Goal: Check status: Check status

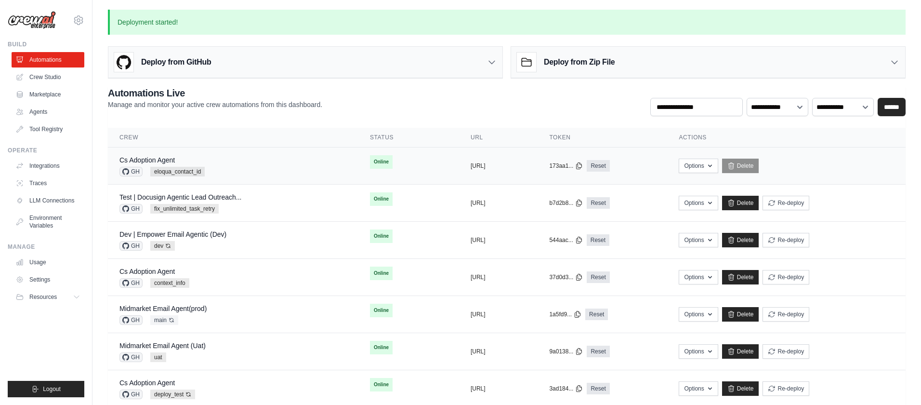
click at [266, 166] on div "Cs Adoption Agent GH eloqua_contact_id" at bounding box center [232, 165] width 227 height 21
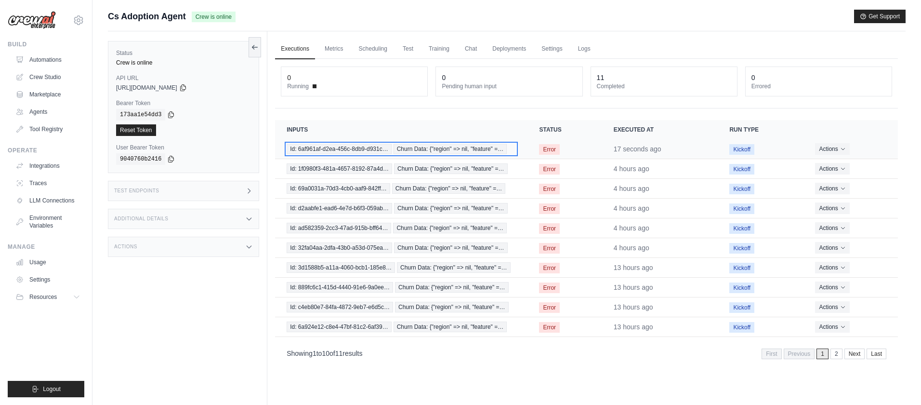
click at [331, 151] on span "Id: 6af961af-d2ea-456c-8db9-d931c…" at bounding box center [339, 149] width 105 height 11
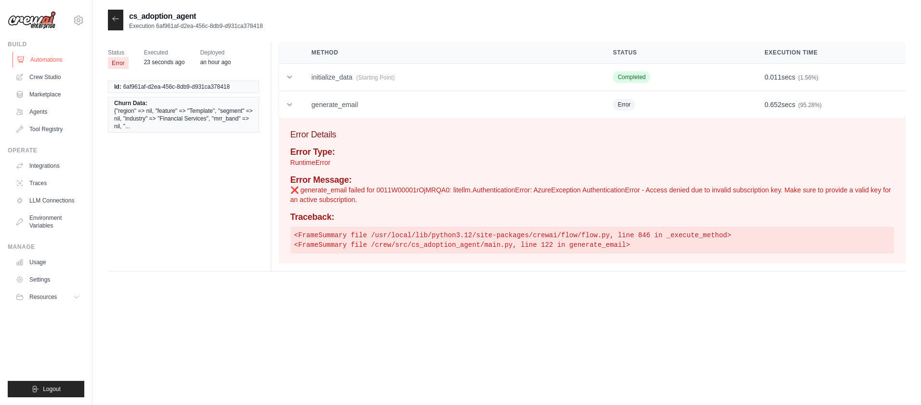
click at [56, 58] on link "Automations" at bounding box center [49, 59] width 73 height 15
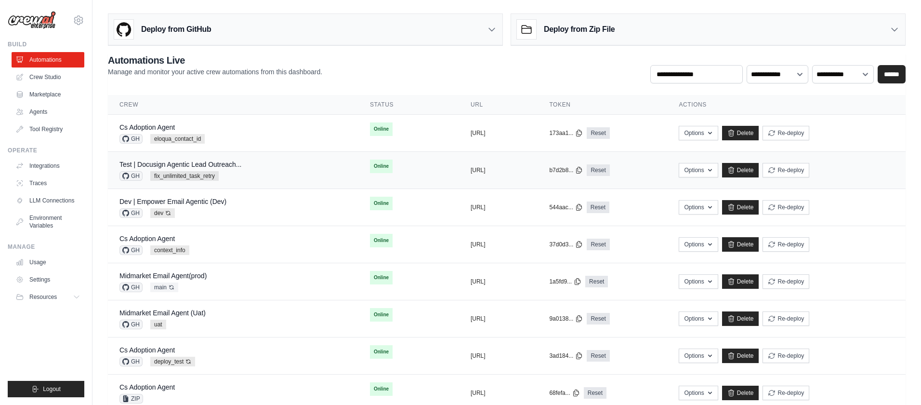
click at [254, 172] on div "Test | Docusign Agentic Lead Outreach... GH fix_unlimited_task_retry" at bounding box center [232, 169] width 227 height 21
click at [416, 284] on td "Online" at bounding box center [408, 277] width 101 height 29
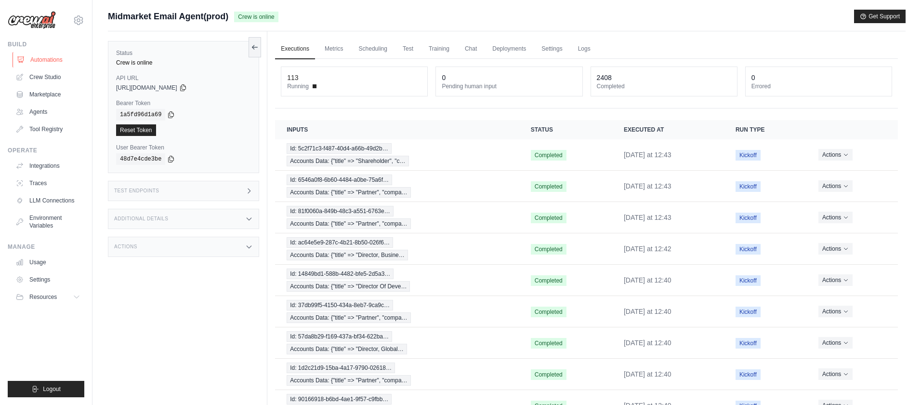
click at [53, 54] on link "Automations" at bounding box center [49, 59] width 73 height 15
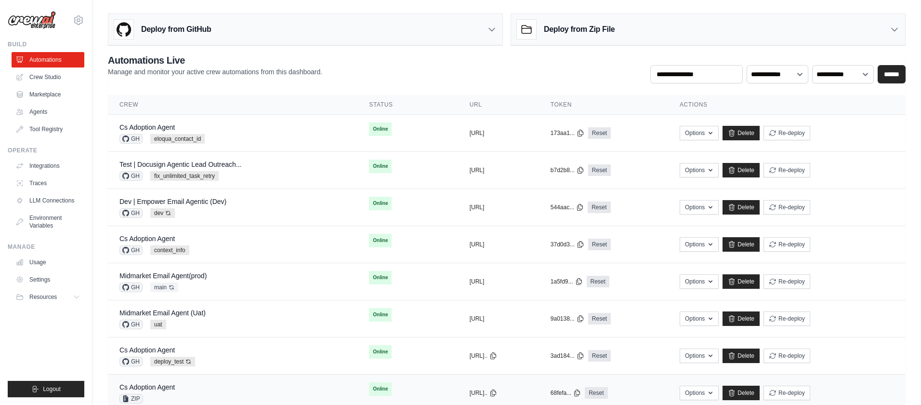
click at [893, 383] on td "Options Upload Zip & Deploy Chat with this Flow Export React JSX Component Expo…" at bounding box center [786, 392] width 237 height 37
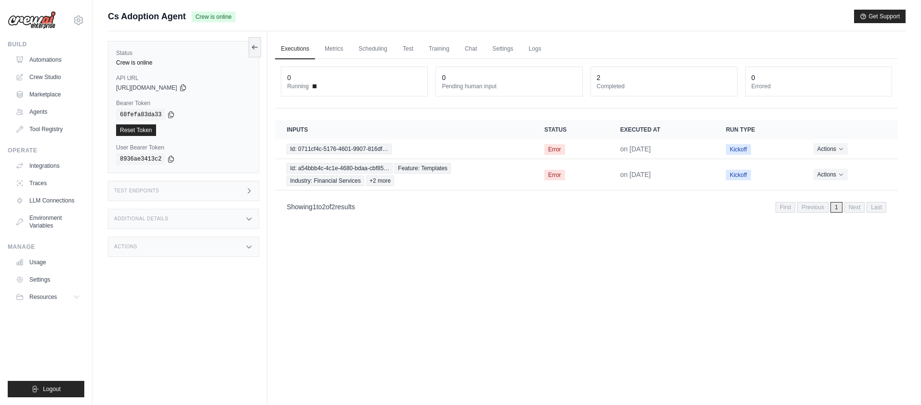
click at [674, 286] on div "Executions Metrics Scheduling Test Training Chat Settings Logs 0 Running 0 Pend…" at bounding box center [586, 233] width 638 height 405
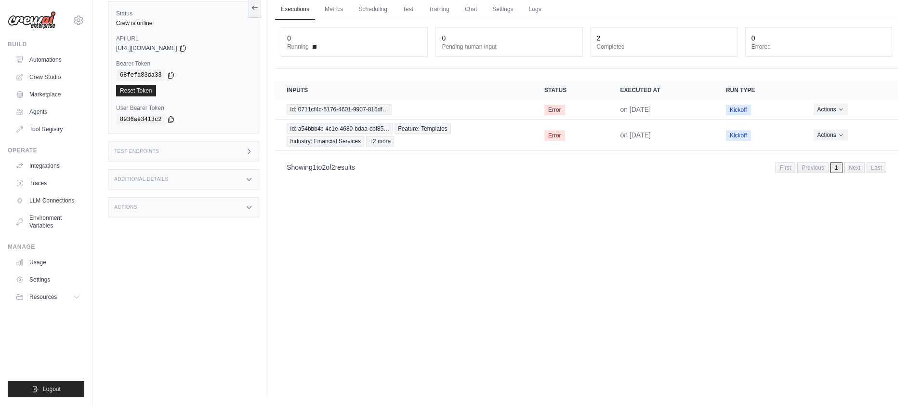
scroll to position [41, 0]
click at [48, 61] on link "Automations" at bounding box center [49, 59] width 73 height 15
